Goal: Obtain resource: Obtain resource

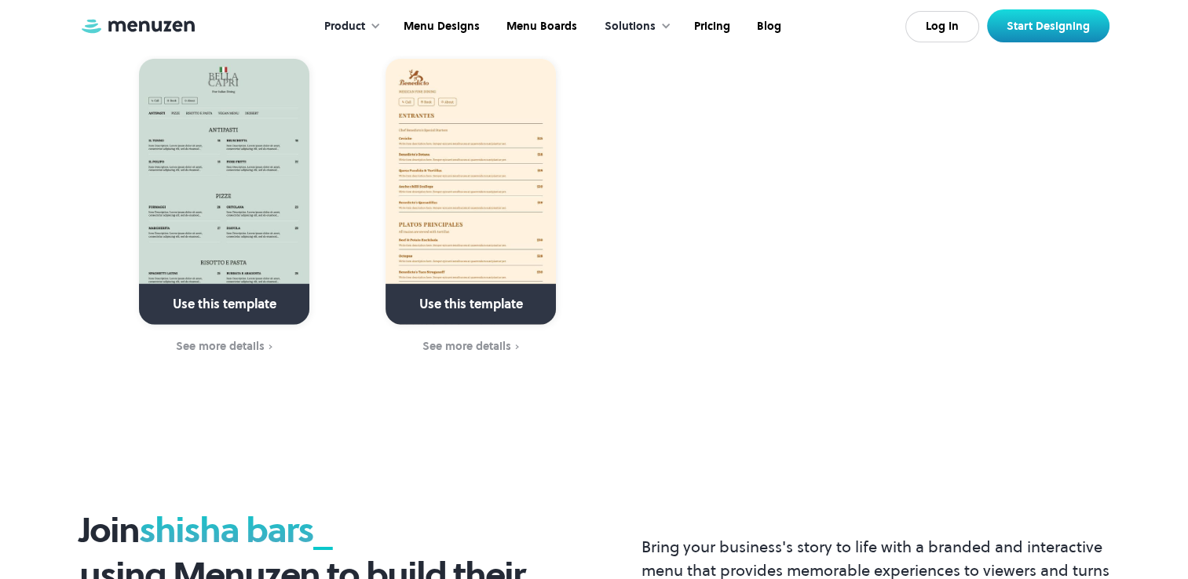
scroll to position [3647, 0]
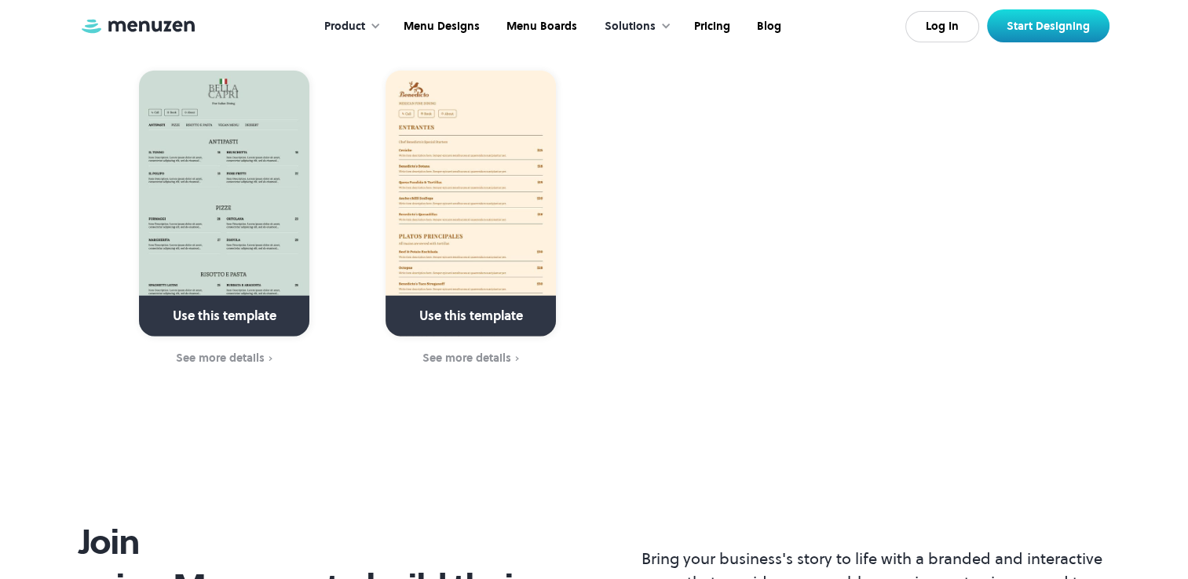
click at [256, 207] on img at bounding box center [224, 204] width 170 height 266
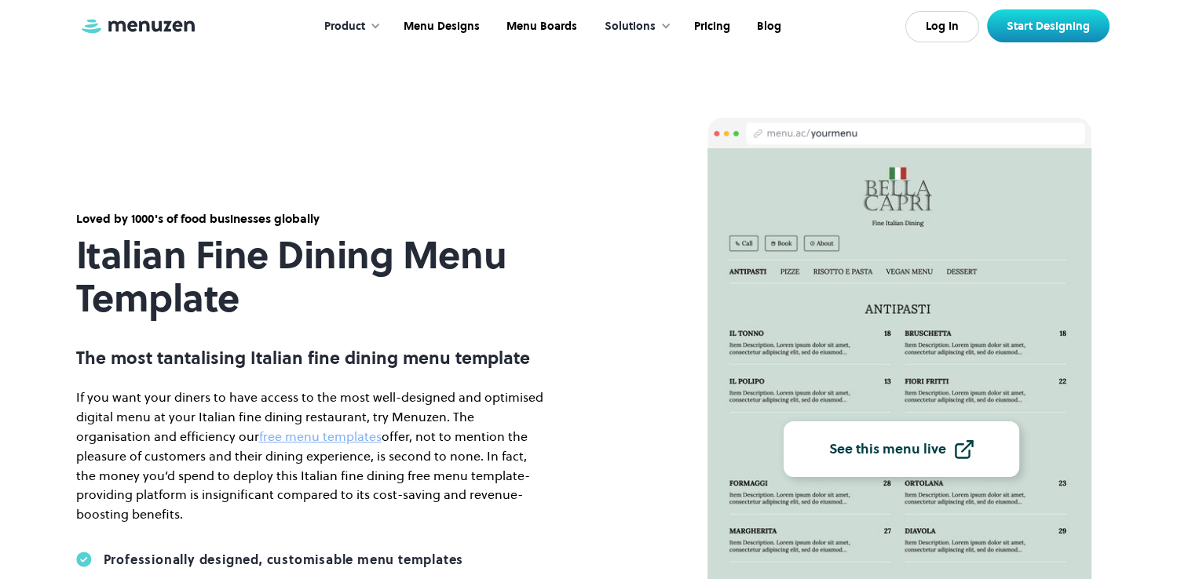
click at [832, 443] on div "See this menu live" at bounding box center [887, 449] width 117 height 14
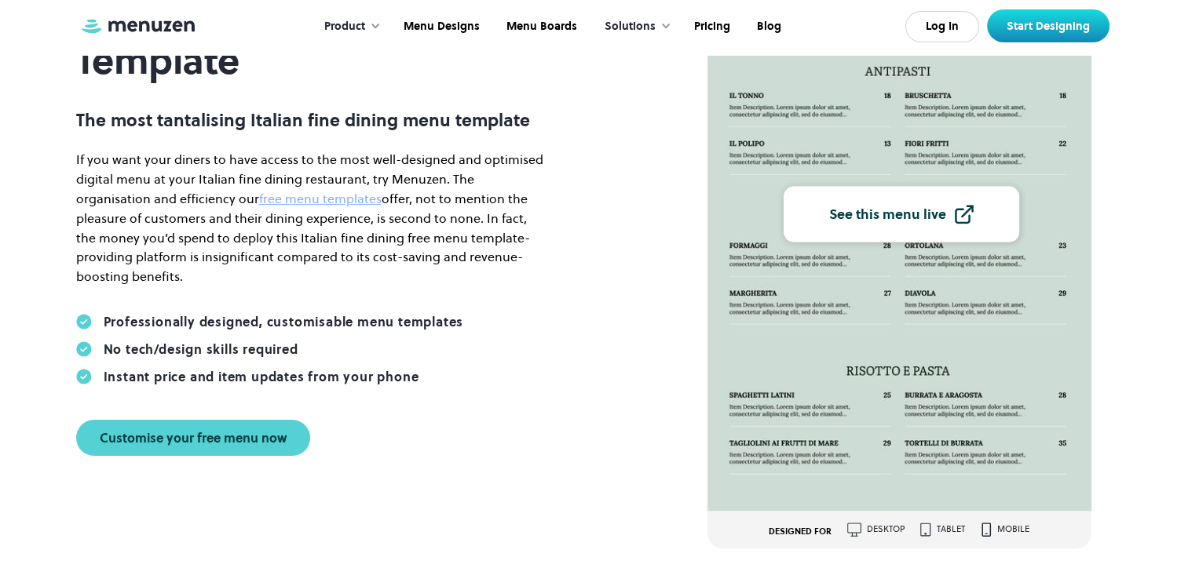
scroll to position [264, 0]
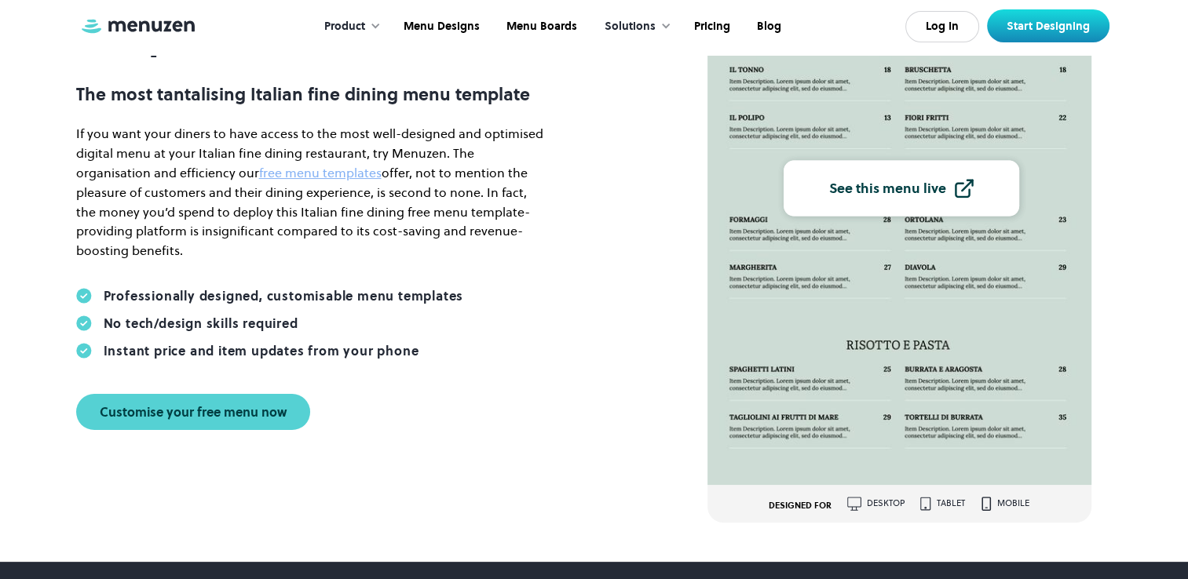
click at [779, 335] on img at bounding box center [899, 185] width 385 height 600
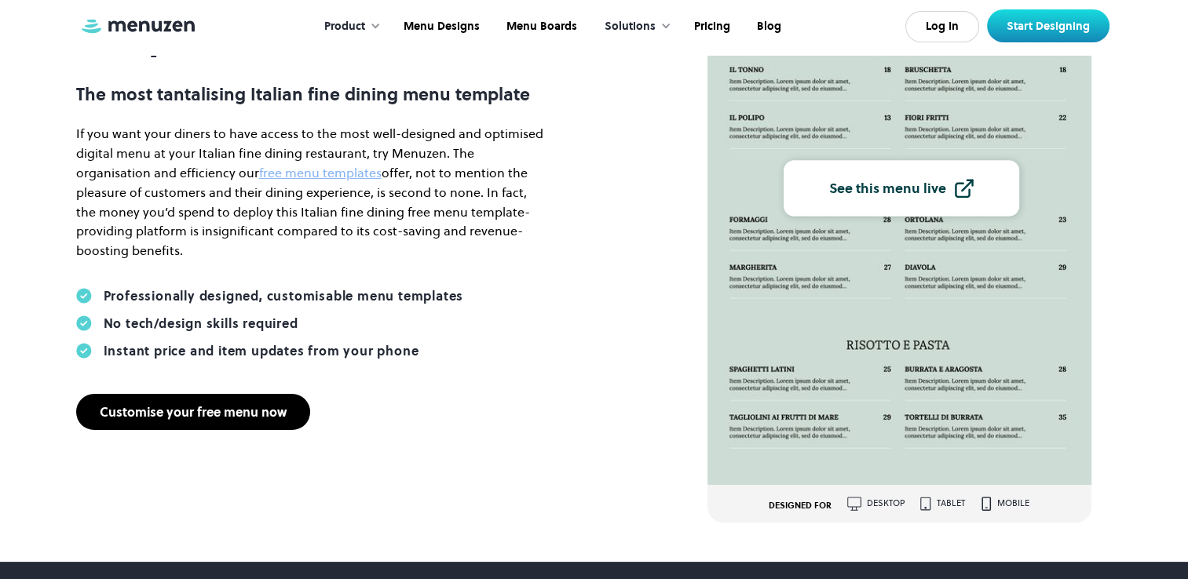
click at [226, 400] on link "Customise your free menu now" at bounding box center [193, 412] width 234 height 36
